Goal: Find specific page/section: Find specific page/section

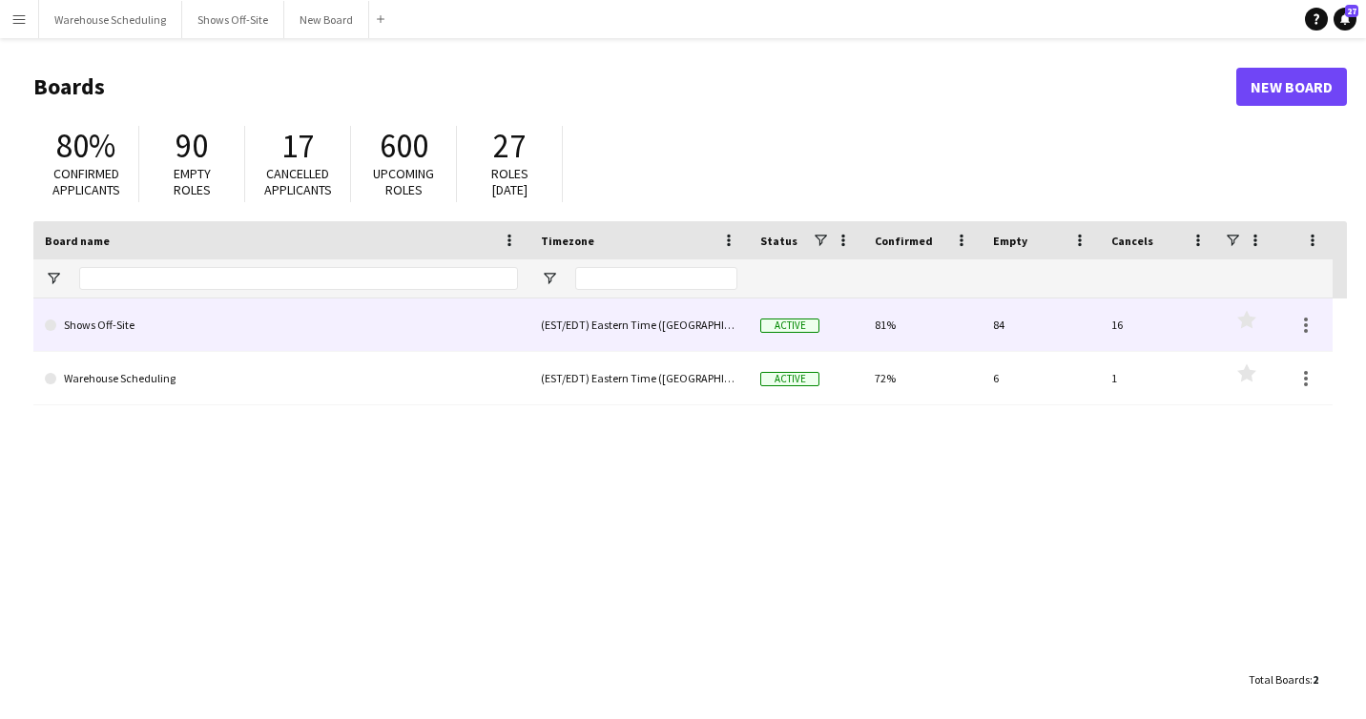
click at [204, 346] on link "Shows Off-Site" at bounding box center [281, 325] width 473 height 53
click at [75, 303] on link "Shows Off-Site" at bounding box center [281, 325] width 473 height 53
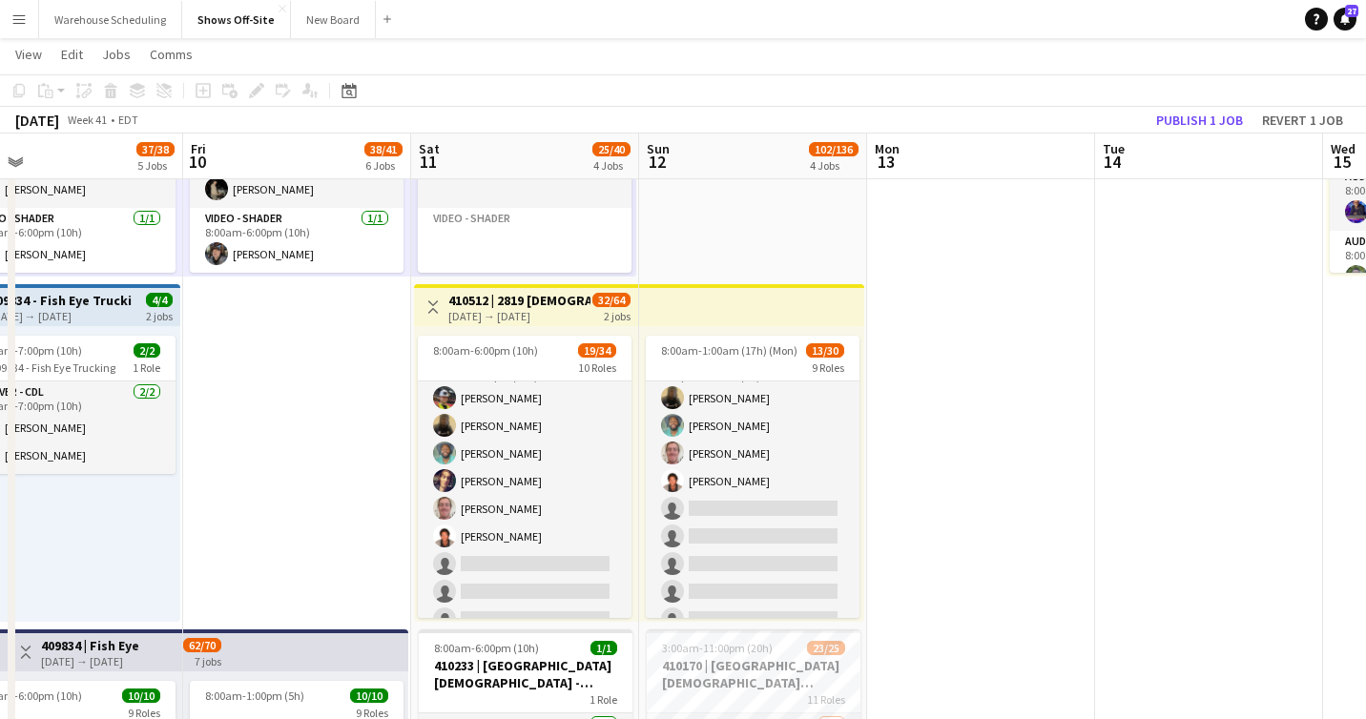
scroll to position [508, 0]
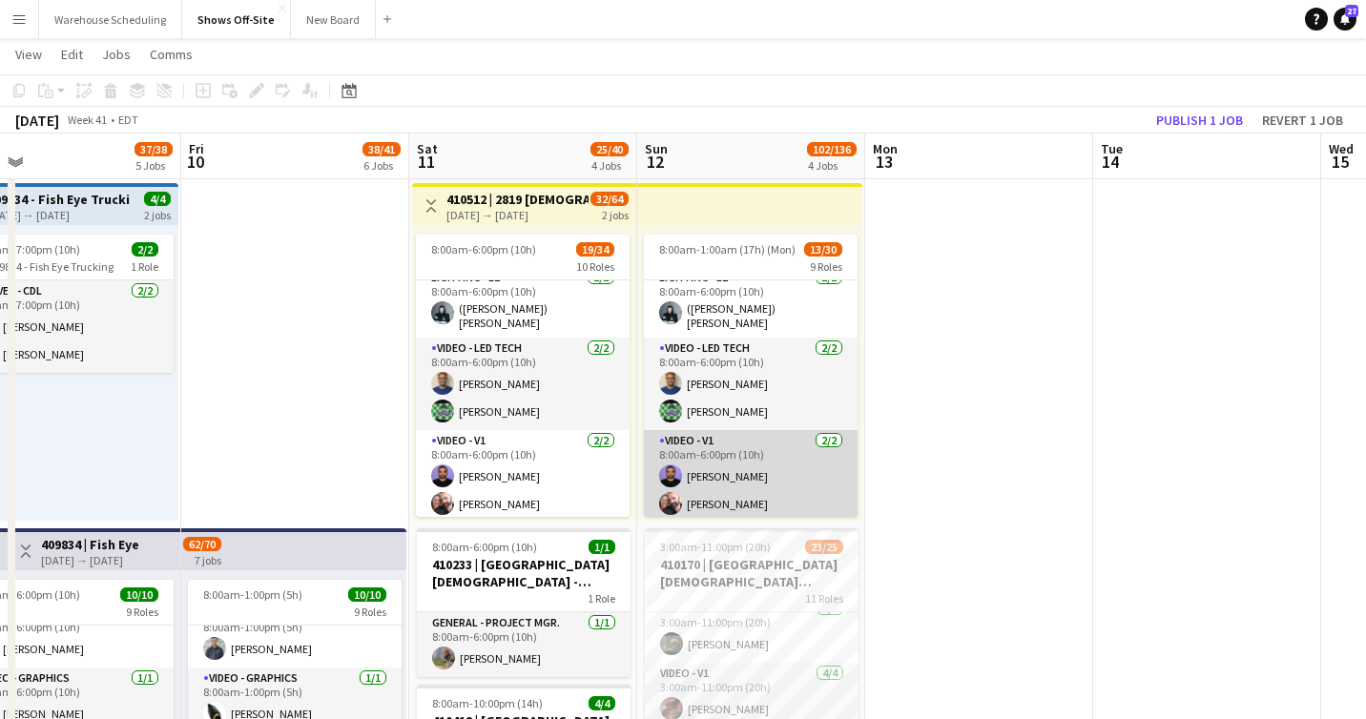
click at [673, 471] on app-user-avatar at bounding box center [670, 476] width 23 height 23
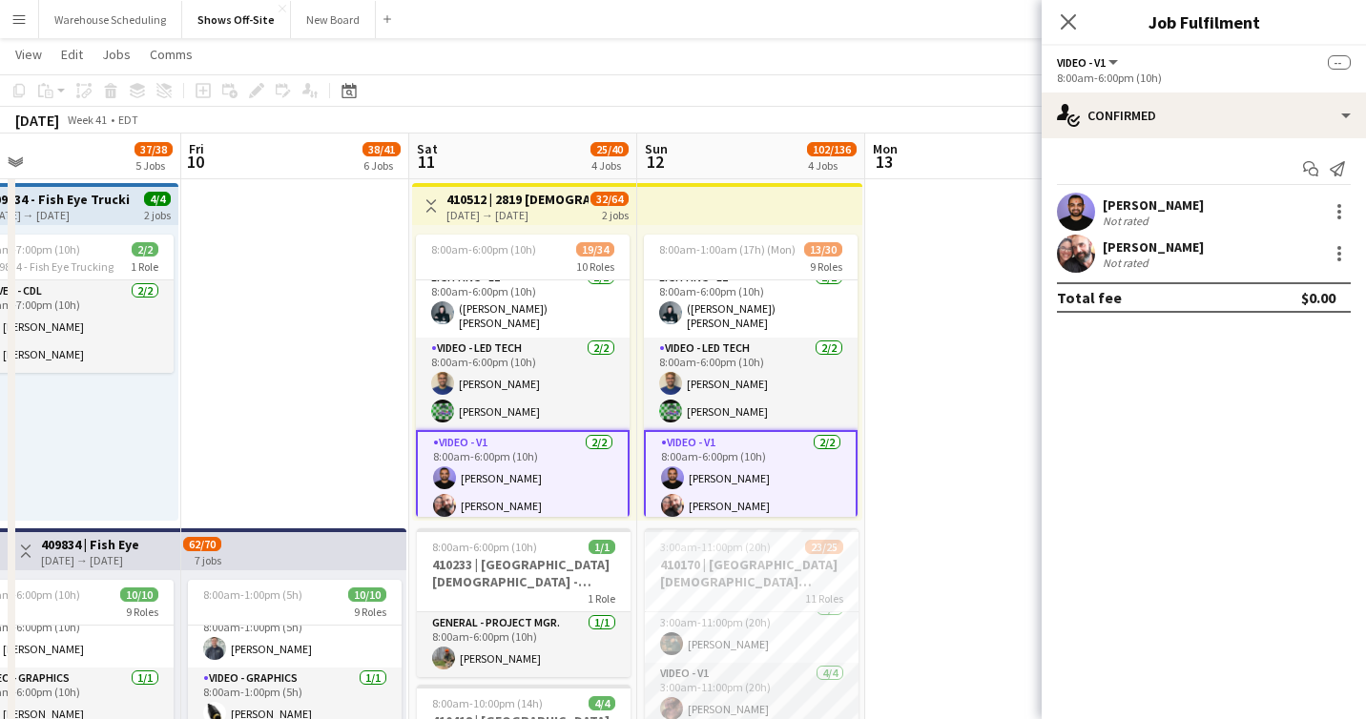
click at [1072, 198] on app-user-avatar at bounding box center [1076, 212] width 38 height 38
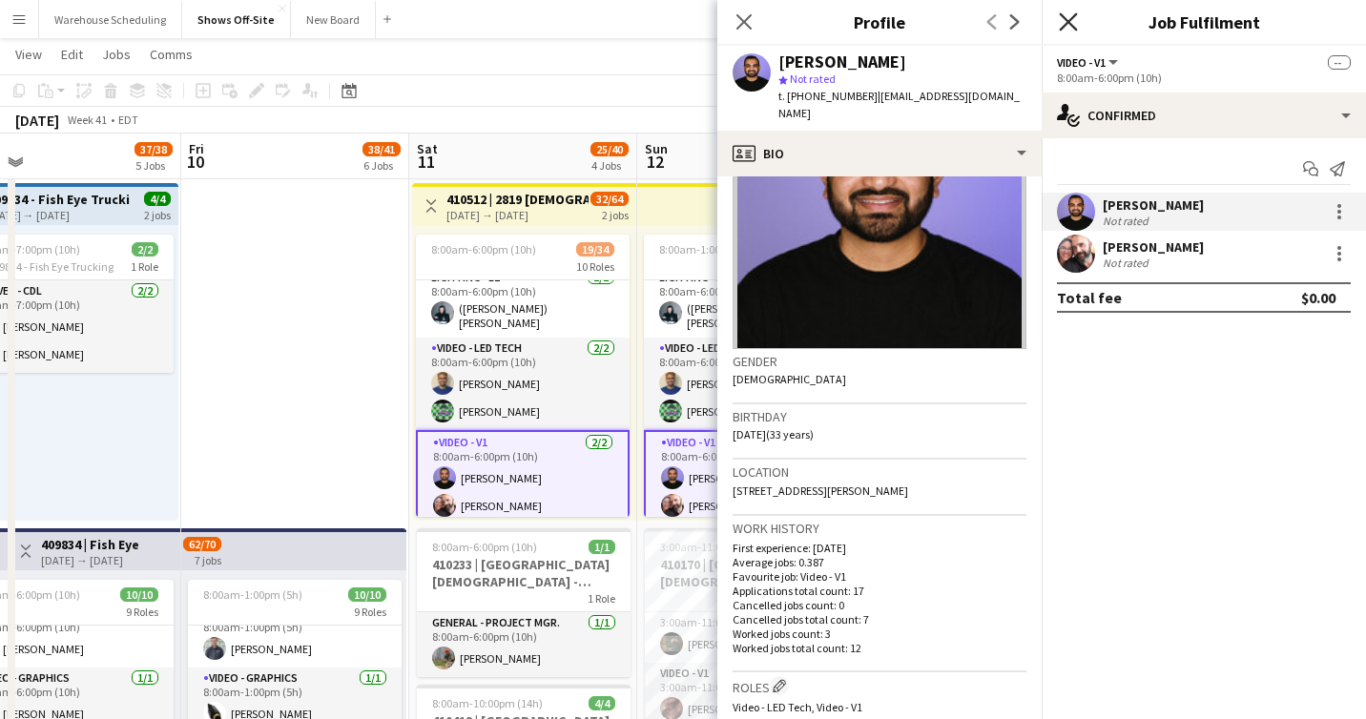
click at [1070, 29] on icon "Close pop-in" at bounding box center [1068, 21] width 18 height 18
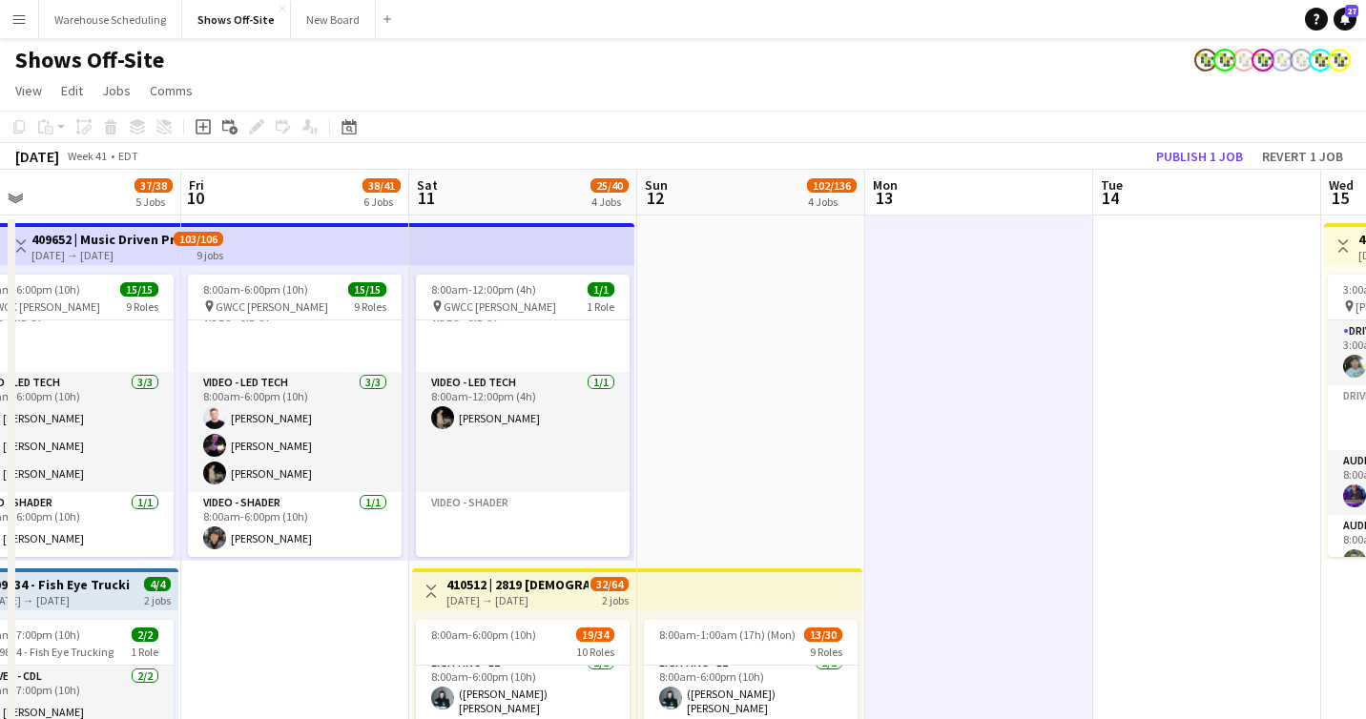
click at [949, 39] on div "Shows Off-Site" at bounding box center [683, 56] width 1366 height 36
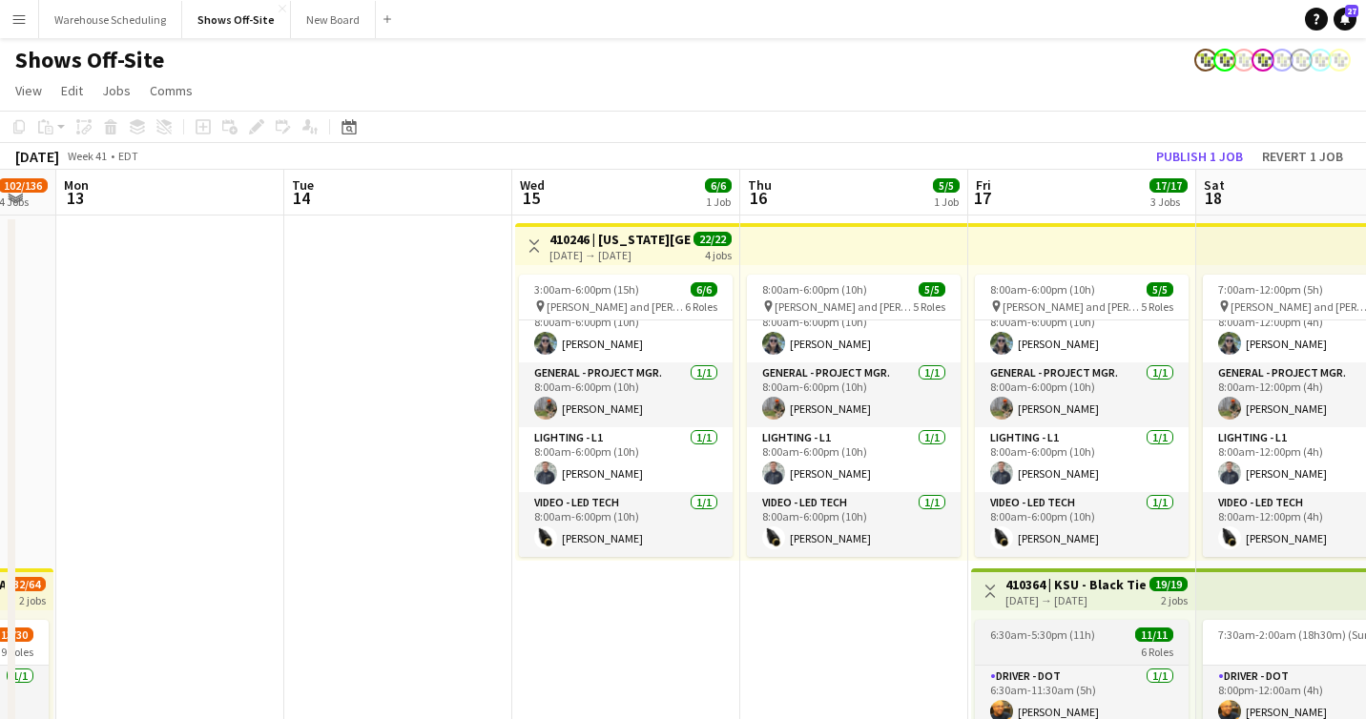
scroll to position [1076, 0]
